Goal: Transaction & Acquisition: Book appointment/travel/reservation

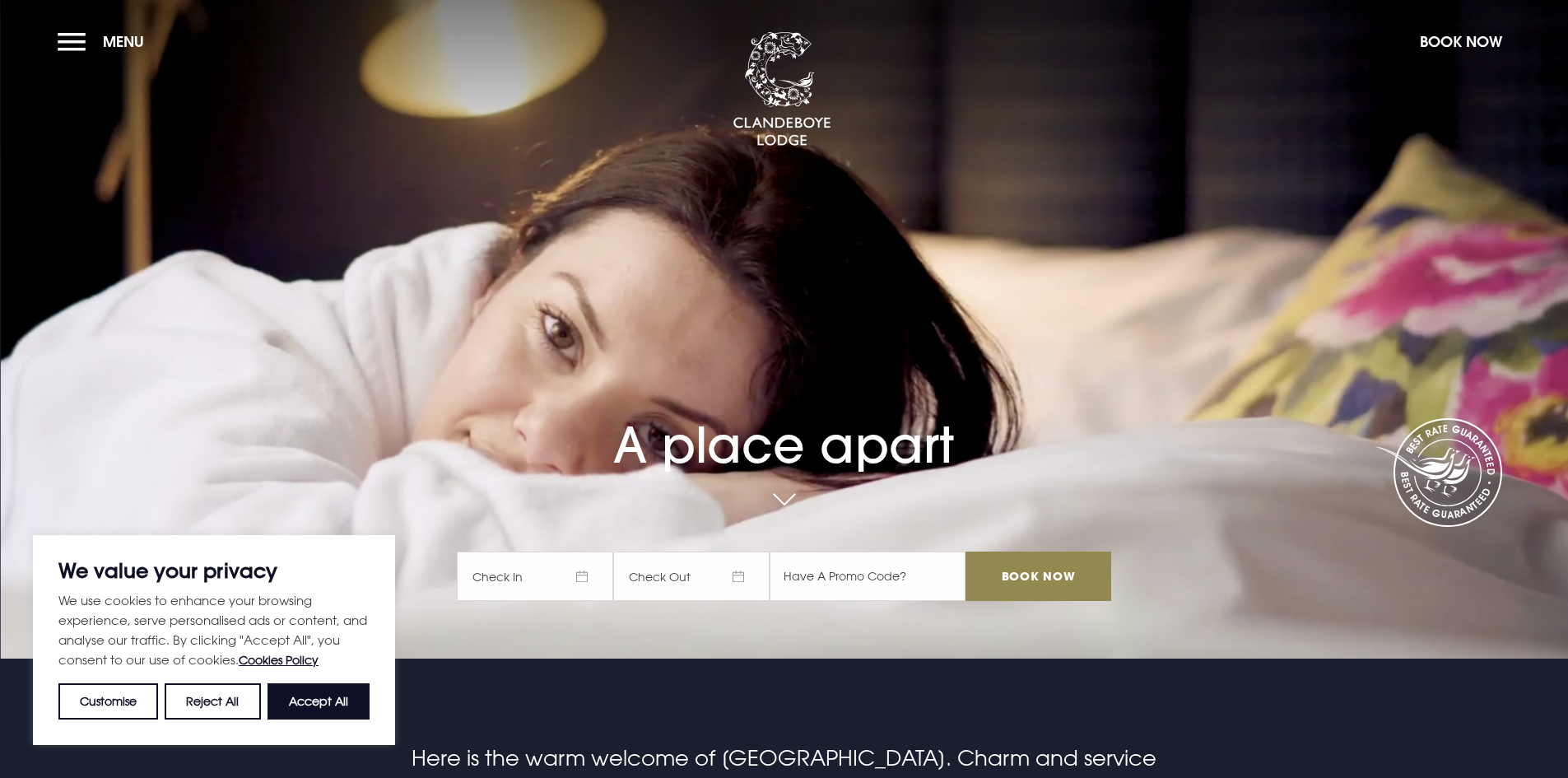
click at [592, 572] on span "Check In" at bounding box center [535, 575] width 156 height 49
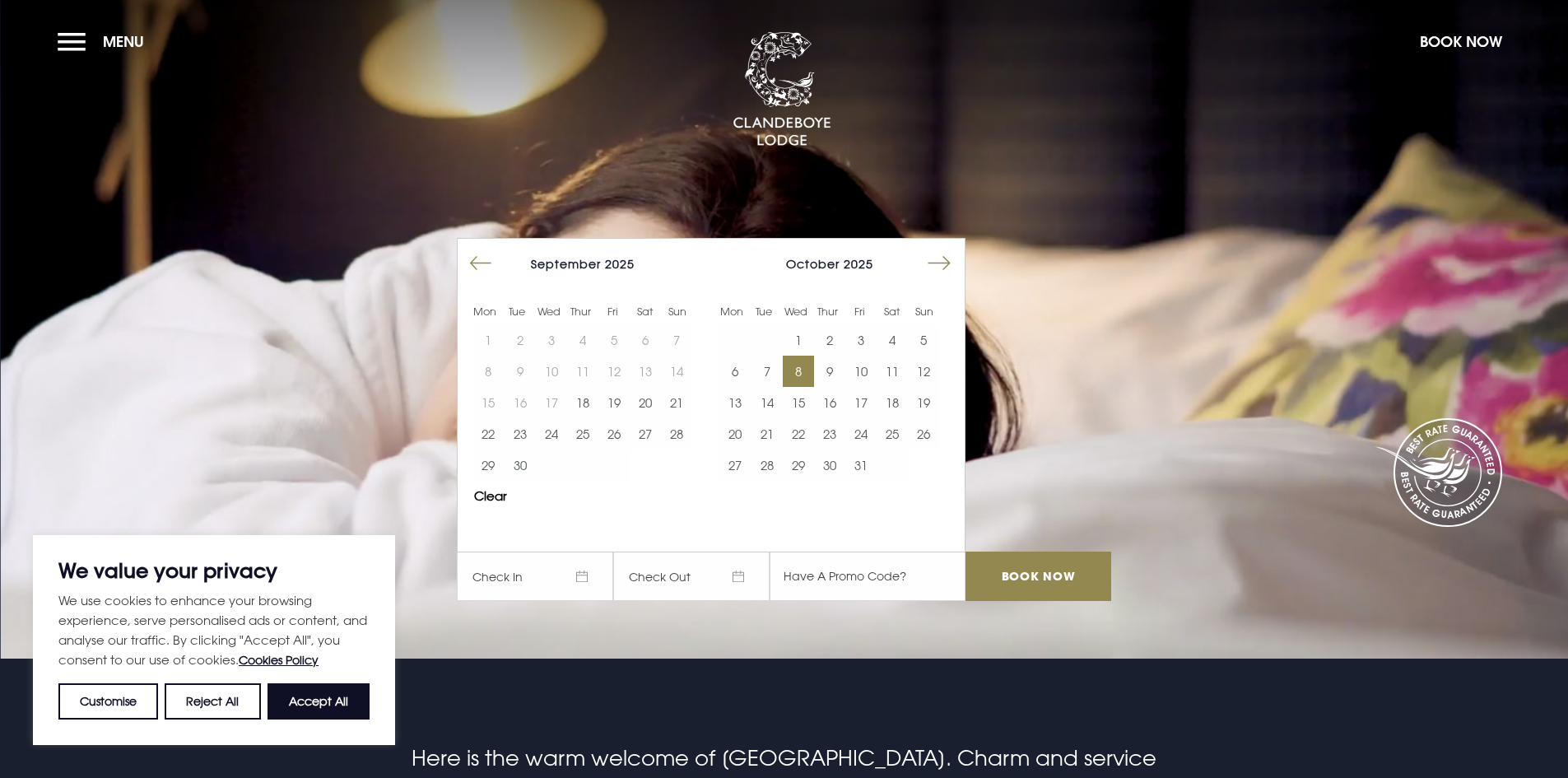
click at [804, 372] on button "8" at bounding box center [799, 371] width 32 height 32
click at [840, 369] on button "9" at bounding box center [830, 371] width 32 height 32
click at [1052, 572] on input "Book Now" at bounding box center [1038, 575] width 145 height 49
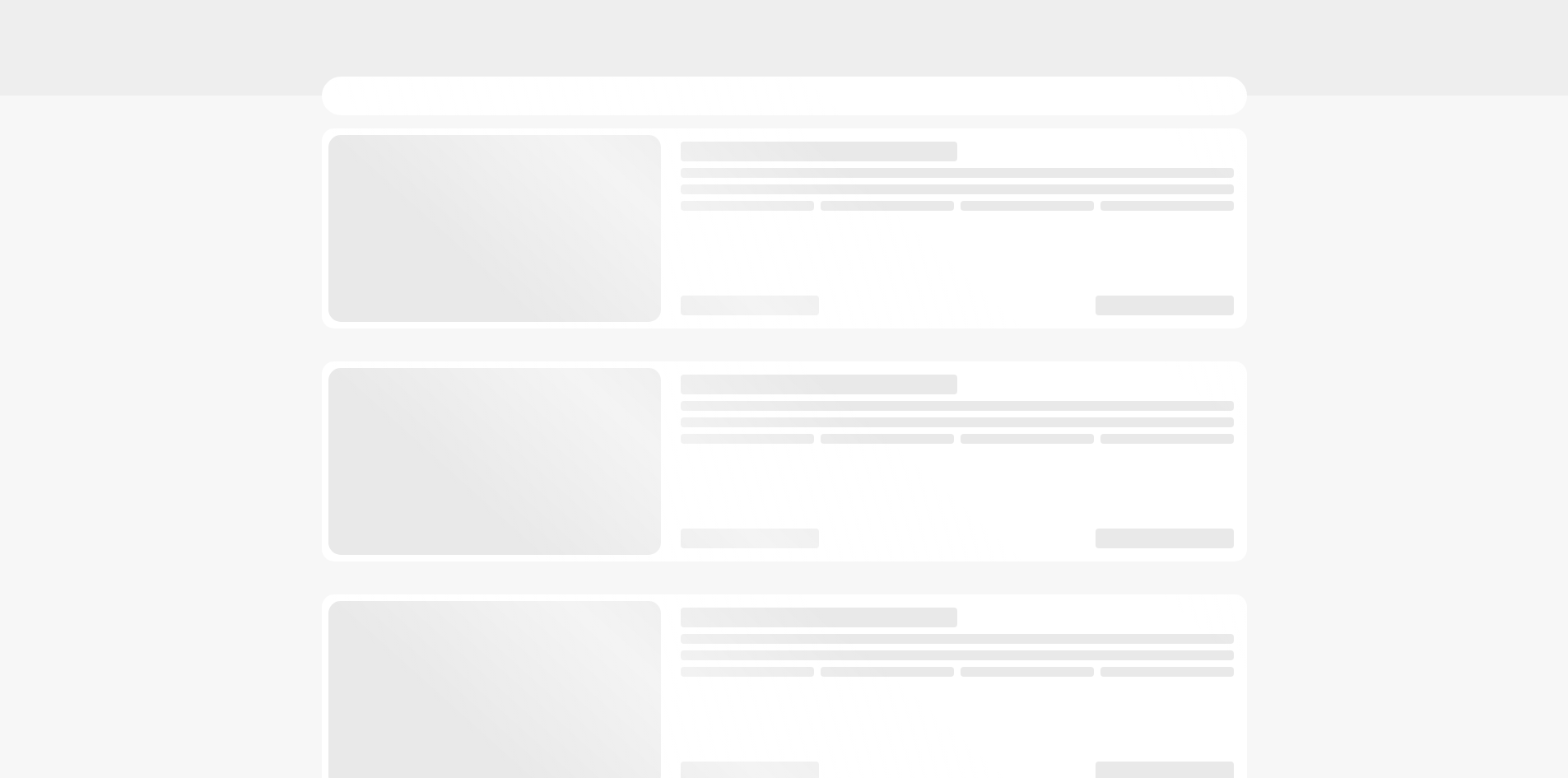
click at [317, 0] on body at bounding box center [784, 0] width 1568 height 0
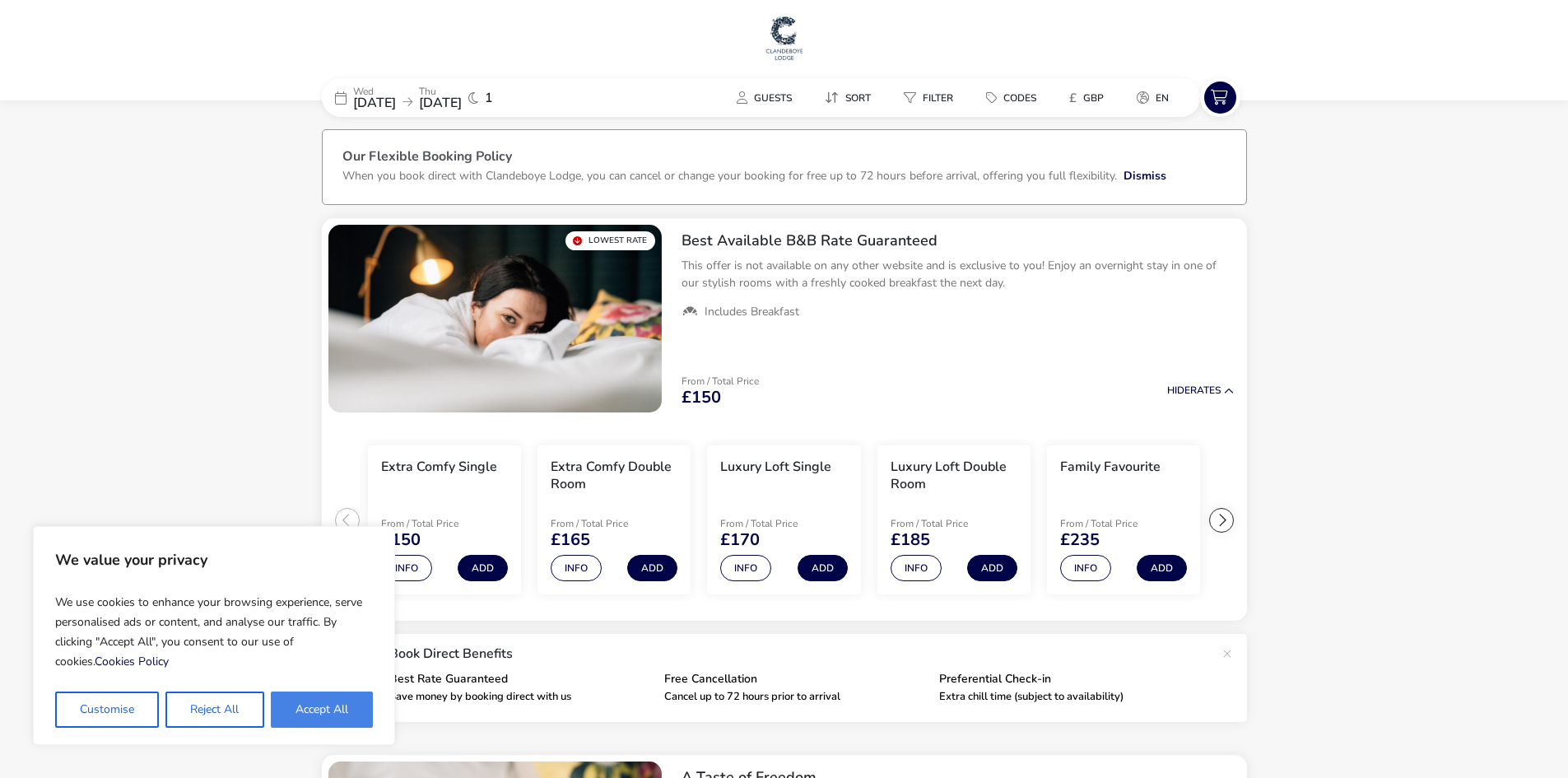
click at [322, 704] on button "Accept All" at bounding box center [322, 709] width 102 height 36
checkbox input "true"
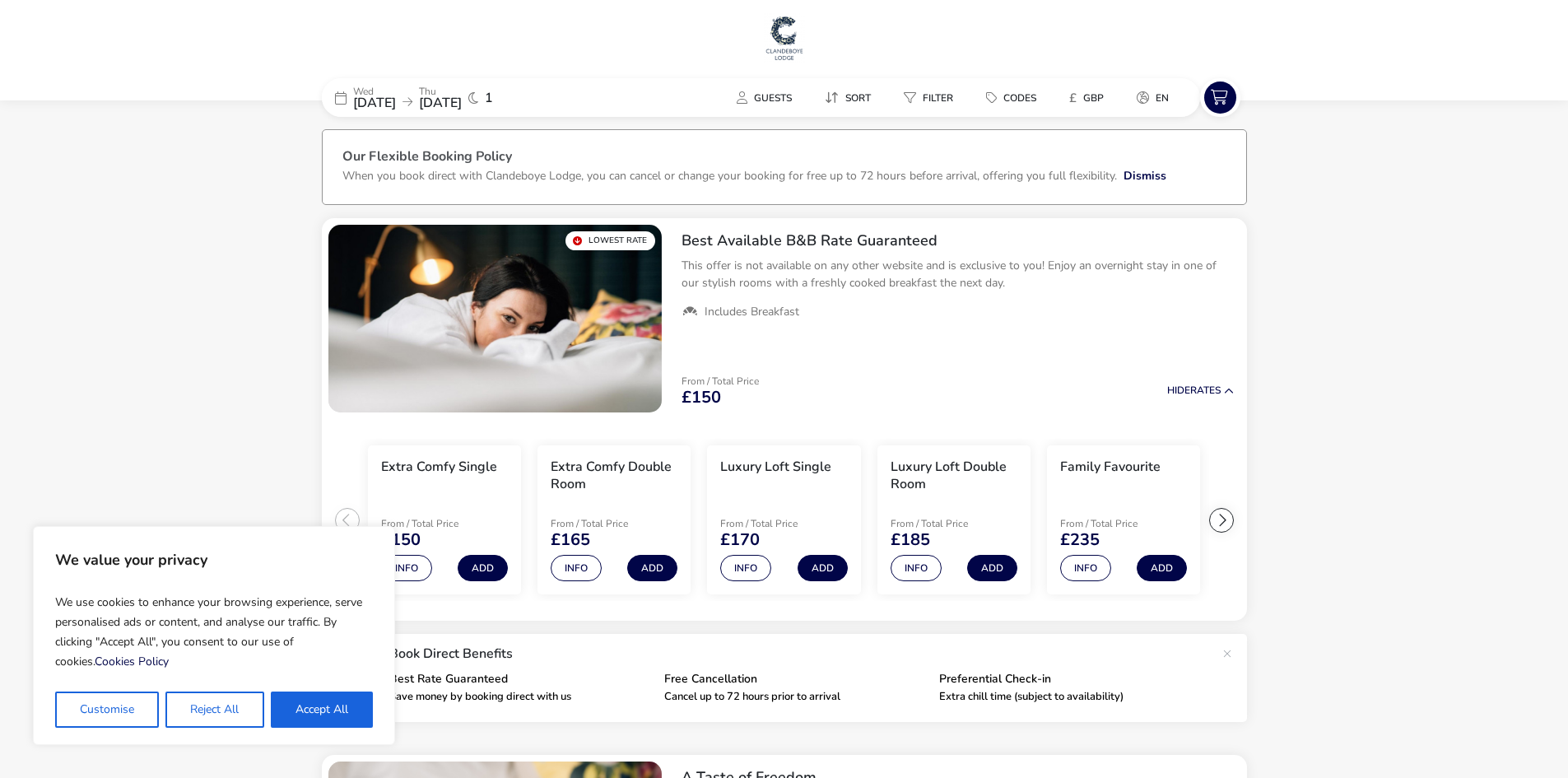
checkbox input "true"
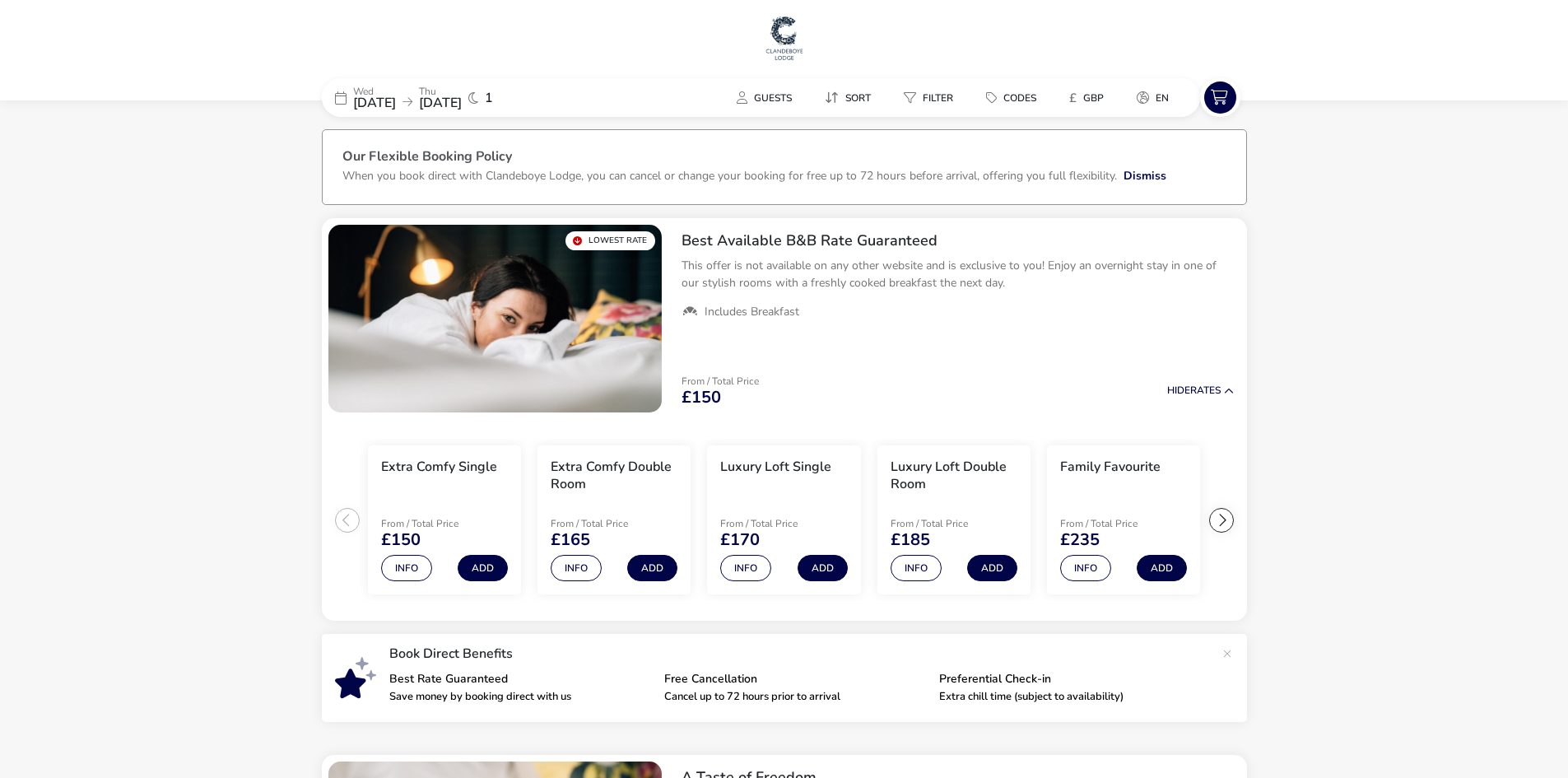
click at [790, 33] on img at bounding box center [785, 37] width 41 height 49
